Goal: Task Accomplishment & Management: Complete application form

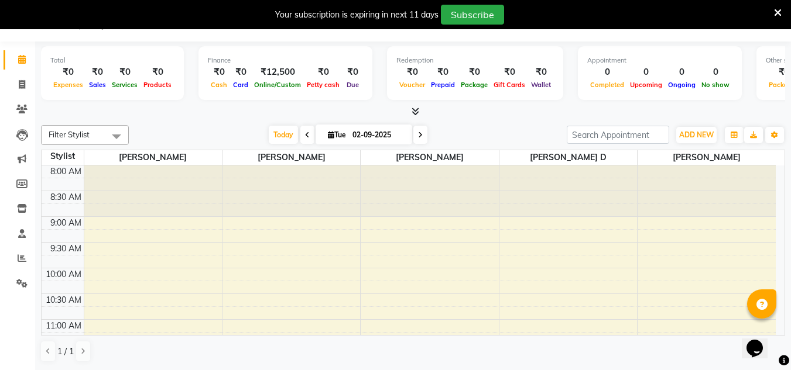
scroll to position [30, 0]
click at [25, 104] on span at bounding box center [22, 109] width 20 height 13
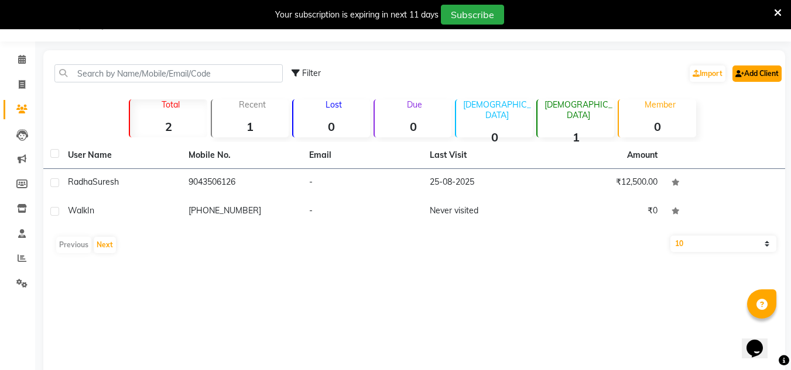
click at [739, 68] on link "Add Client" at bounding box center [756, 74] width 49 height 16
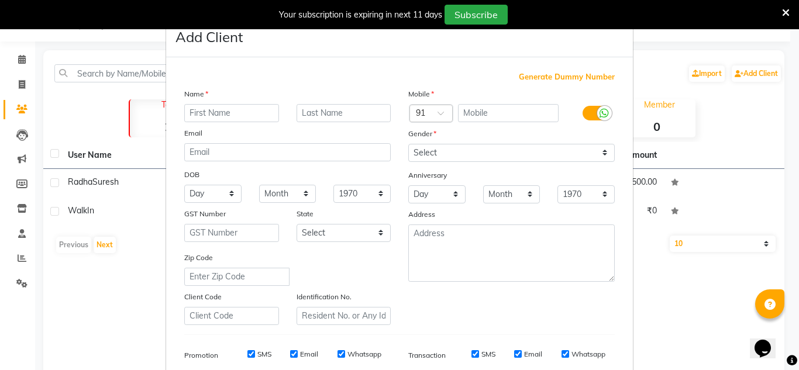
click at [222, 111] on input "text" at bounding box center [231, 113] width 95 height 18
click at [191, 110] on input "neha" at bounding box center [231, 113] width 95 height 18
type input "Neha"
click at [483, 114] on input "text" at bounding box center [508, 113] width 101 height 18
type input "7845782402"
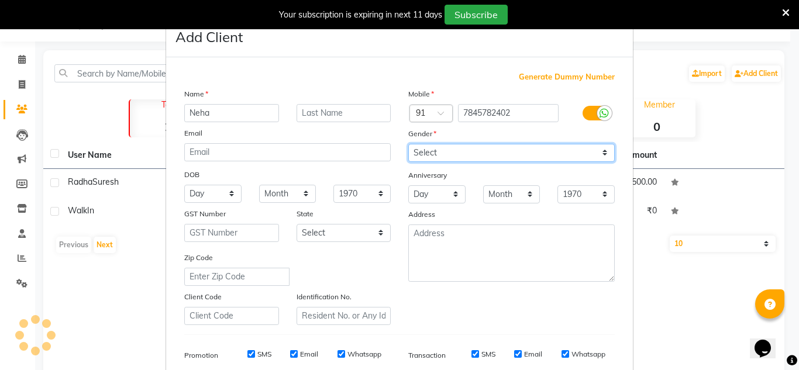
click at [499, 150] on select "Select [DEMOGRAPHIC_DATA] [DEMOGRAPHIC_DATA] Other Prefer Not To Say" at bounding box center [512, 153] width 207 height 18
select select "[DEMOGRAPHIC_DATA]"
click at [409, 144] on select "Select [DEMOGRAPHIC_DATA] [DEMOGRAPHIC_DATA] Other Prefer Not To Say" at bounding box center [512, 153] width 207 height 18
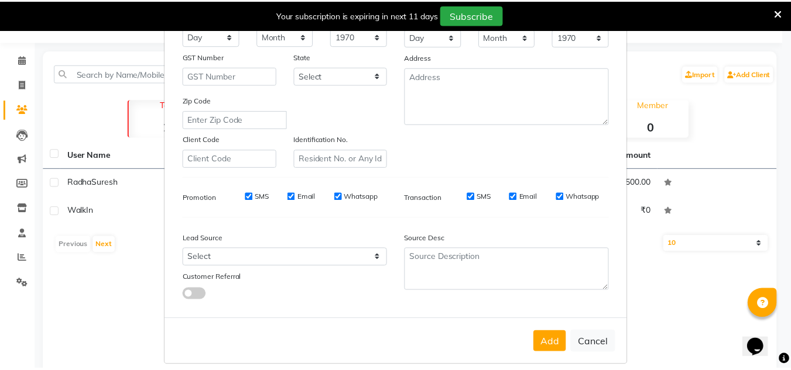
scroll to position [170, 0]
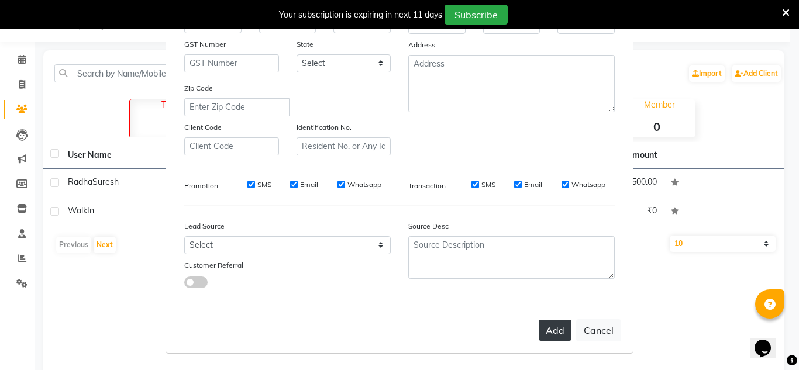
click at [560, 332] on button "Add" at bounding box center [555, 330] width 33 height 21
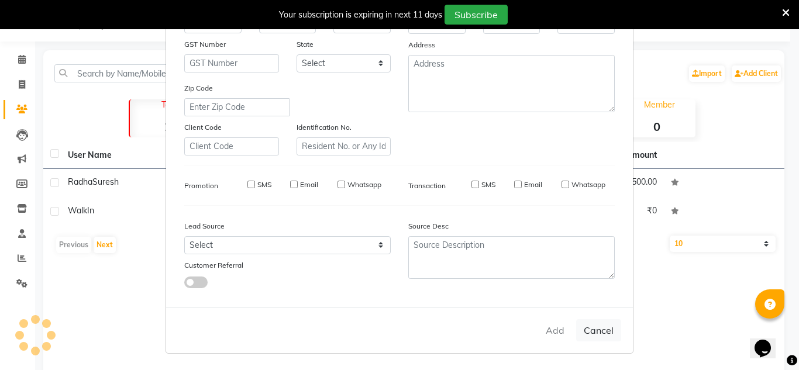
select select
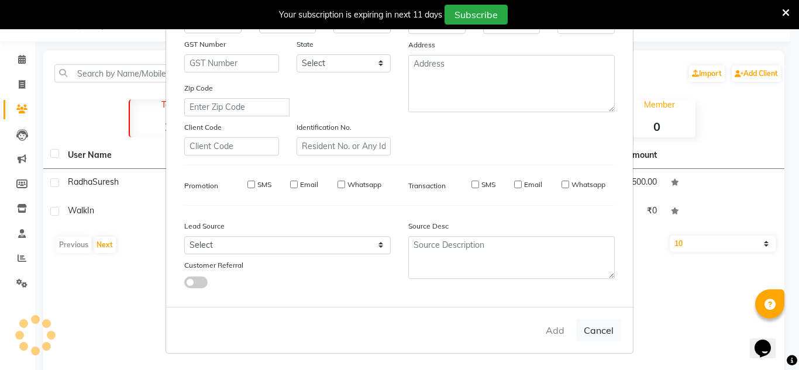
select select
checkbox input "false"
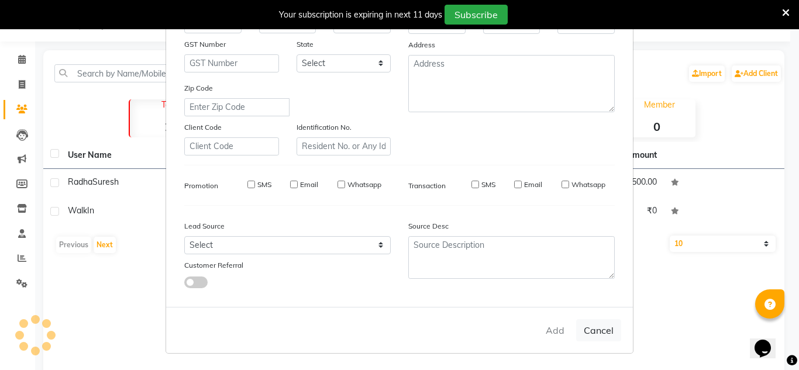
checkbox input "false"
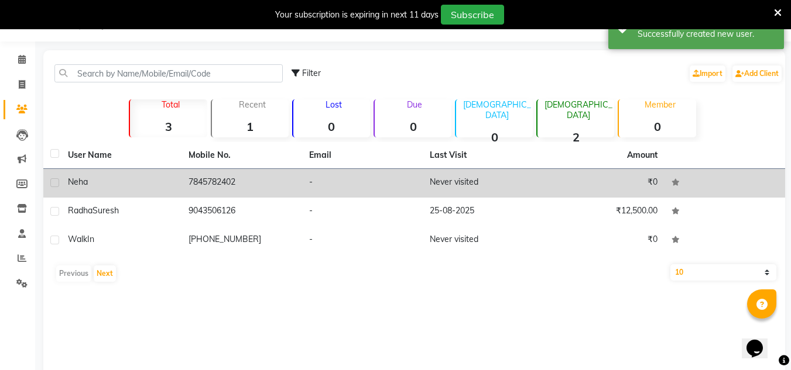
click at [226, 182] on td "7845782402" at bounding box center [241, 183] width 121 height 29
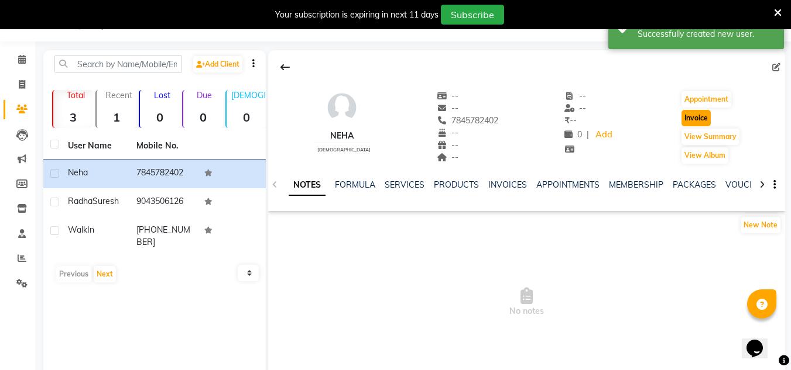
click at [694, 116] on button "Invoice" at bounding box center [695, 118] width 29 height 16
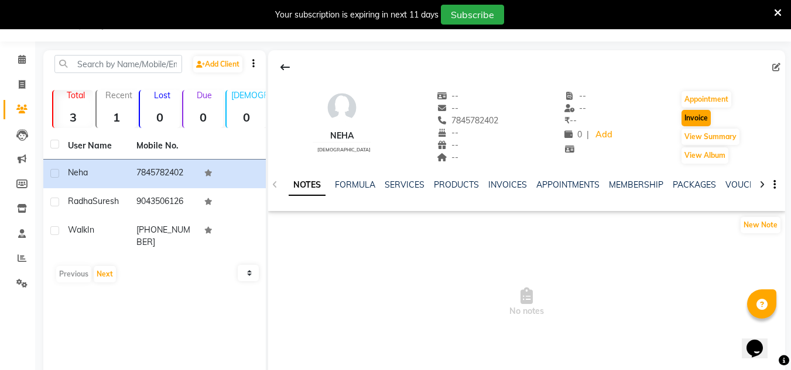
select select "8791"
select select "service"
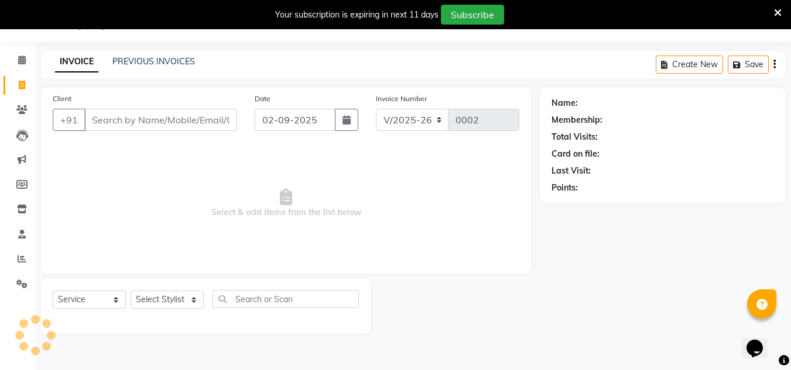
scroll to position [29, 0]
type input "7845782402"
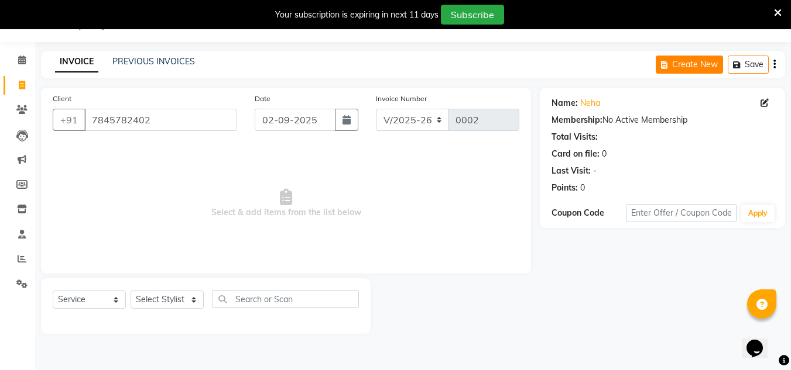
click at [695, 60] on button "Create New" at bounding box center [688, 65] width 67 height 18
select select "service"
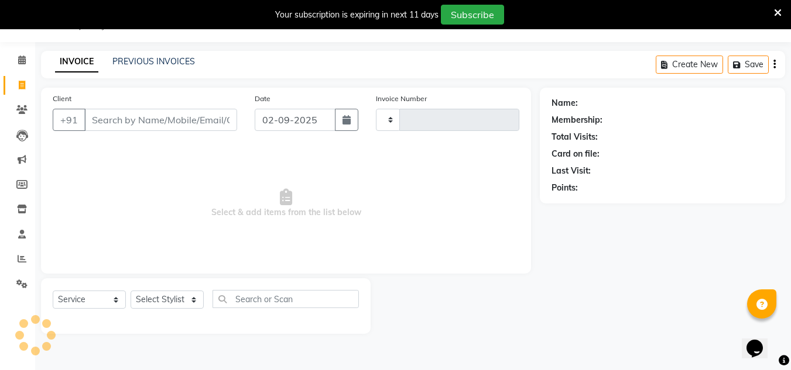
type input "0002"
select select "8791"
click at [209, 121] on input "Client" at bounding box center [160, 120] width 153 height 22
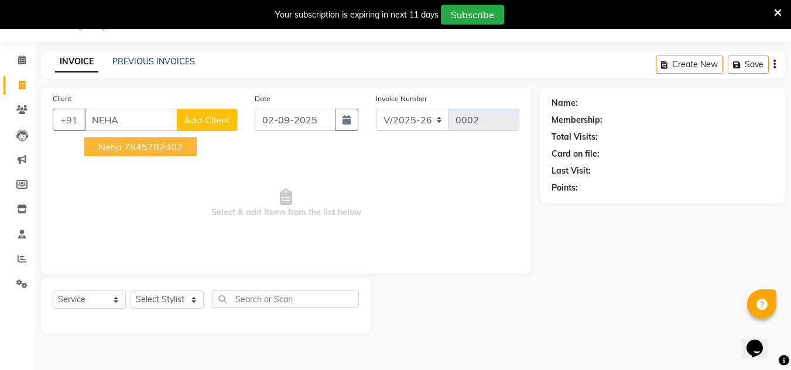
click at [172, 149] on ngb-highlight "7845782402" at bounding box center [153, 147] width 59 height 12
type input "7845782402"
